Goal: Contribute content: Contribute content

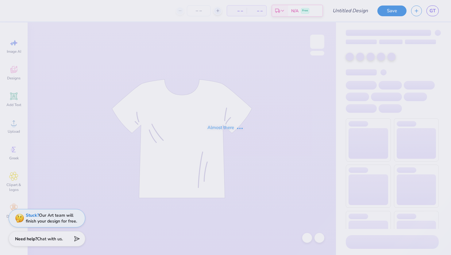
type input "Greek day"
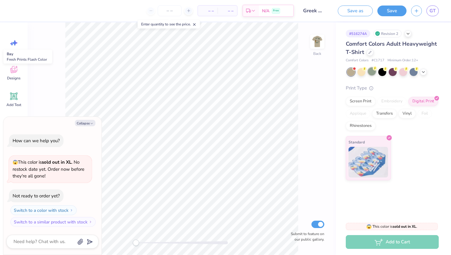
click at [371, 72] on div at bounding box center [372, 71] width 8 height 8
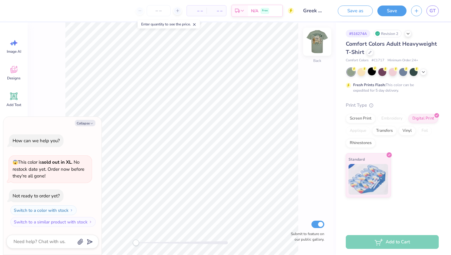
click at [315, 42] on img at bounding box center [317, 41] width 25 height 25
click at [89, 122] on button "Collapse" at bounding box center [85, 123] width 21 height 6
type textarea "x"
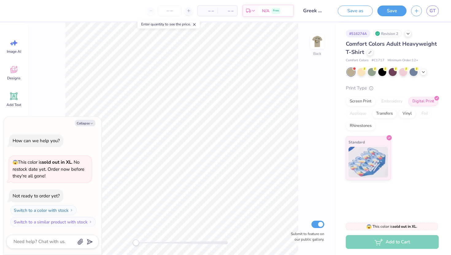
click at [309, 43] on div "Back Submit to feature on our public gallery." at bounding box center [182, 138] width 308 height 233
click at [316, 39] on img at bounding box center [317, 41] width 25 height 25
type textarea "x"
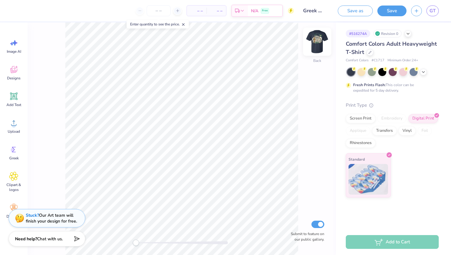
click at [318, 48] on img at bounding box center [317, 41] width 25 height 25
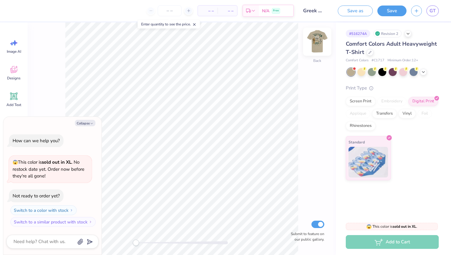
click at [313, 51] on div "Back" at bounding box center [317, 46] width 14 height 22
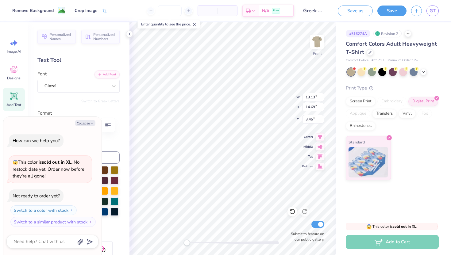
type textarea "x"
type input "5.44"
type input "0.62"
type input "18.59"
type textarea "x"
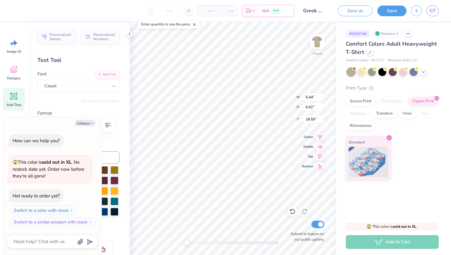
type textarea "DPHIE KDR"
type textarea "x"
type textarea "DPHIE B"
type textarea "x"
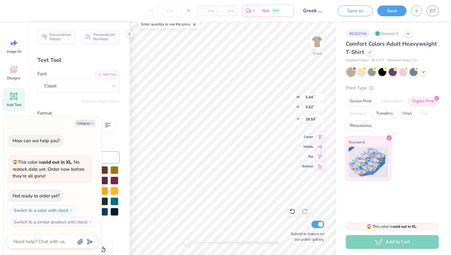
type textarea "DPHIE BET"
type textarea "x"
type textarea "DPHIE BETA"
type textarea "x"
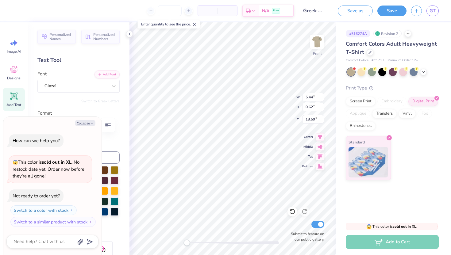
type textarea "DPHIE BETA k"
type textarea "x"
type textarea "DPHIE BETA kd"
type textarea "x"
type textarea "DPHIE BETA kdr"
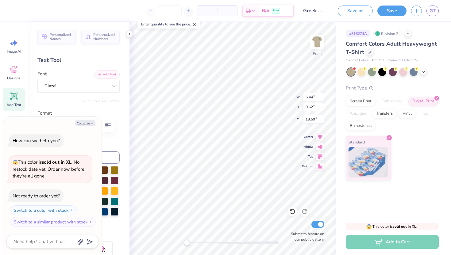
scroll to position [0, 2]
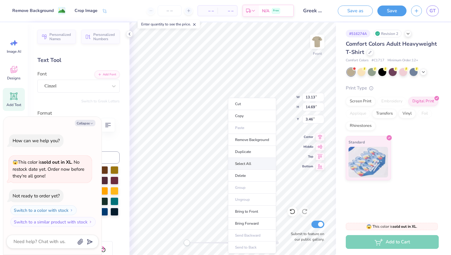
click at [258, 162] on li "Select All" at bounding box center [252, 164] width 48 height 12
type textarea "x"
type input "15.31"
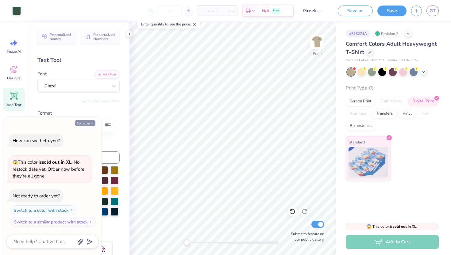
click at [86, 121] on button "Collapse" at bounding box center [85, 123] width 21 height 6
type textarea "x"
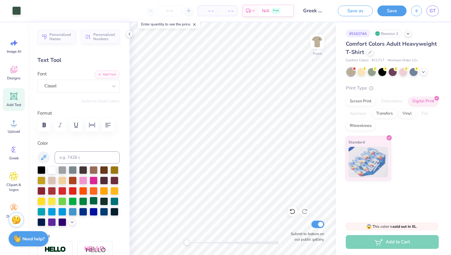
click at [95, 202] on div at bounding box center [94, 201] width 8 height 8
click at [371, 72] on div at bounding box center [372, 71] width 8 height 8
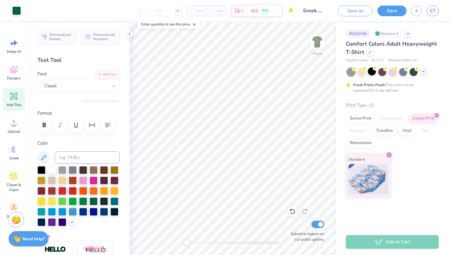
click at [425, 71] on icon at bounding box center [423, 71] width 5 height 5
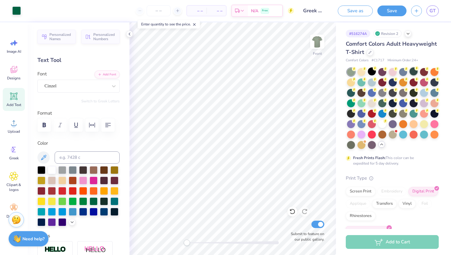
click at [414, 73] on div at bounding box center [413, 71] width 8 height 8
click at [318, 41] on img at bounding box center [317, 41] width 25 height 25
click at [323, 43] on img at bounding box center [317, 41] width 25 height 25
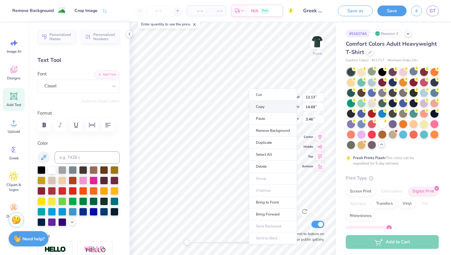
click at [260, 109] on li "Copy" at bounding box center [273, 107] width 48 height 12
